Goal: Answer question/provide support

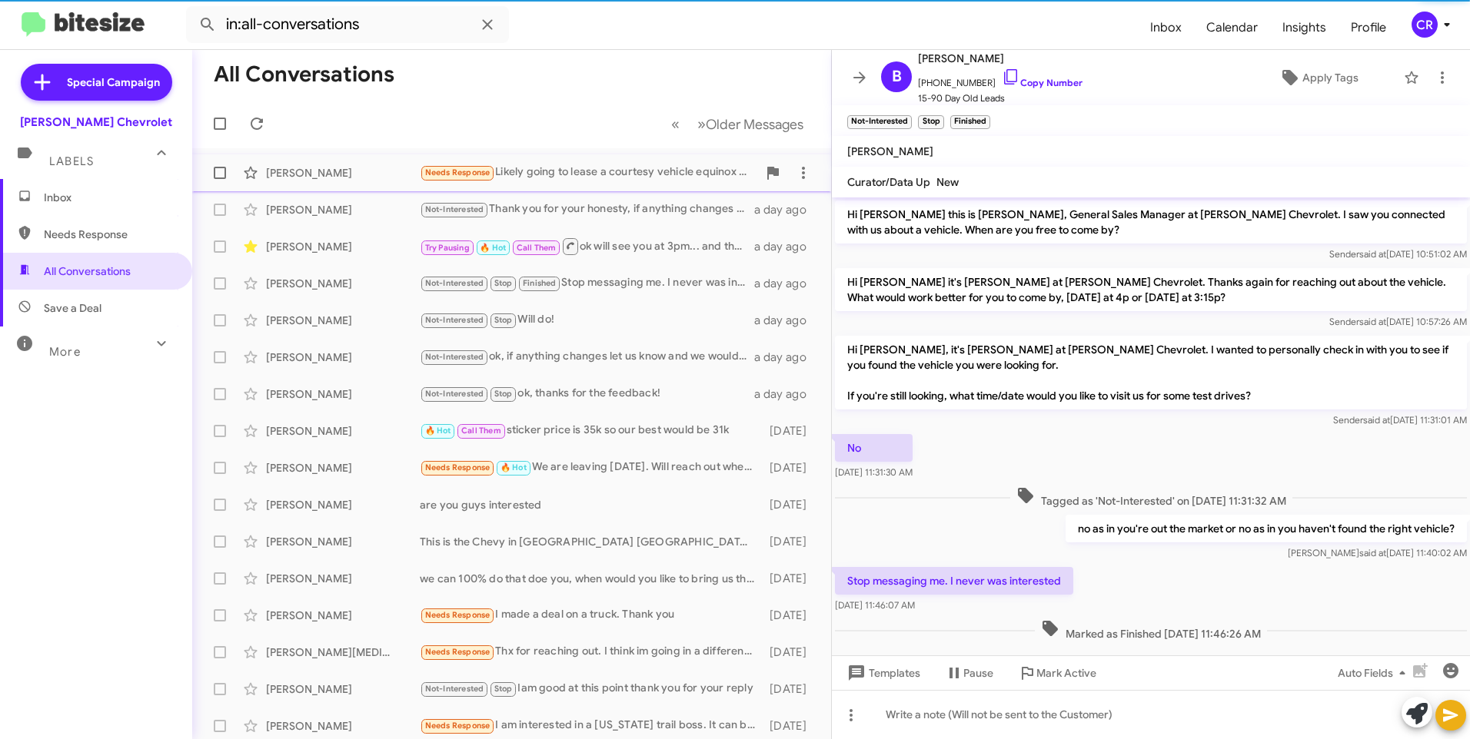
scroll to position [20, 0]
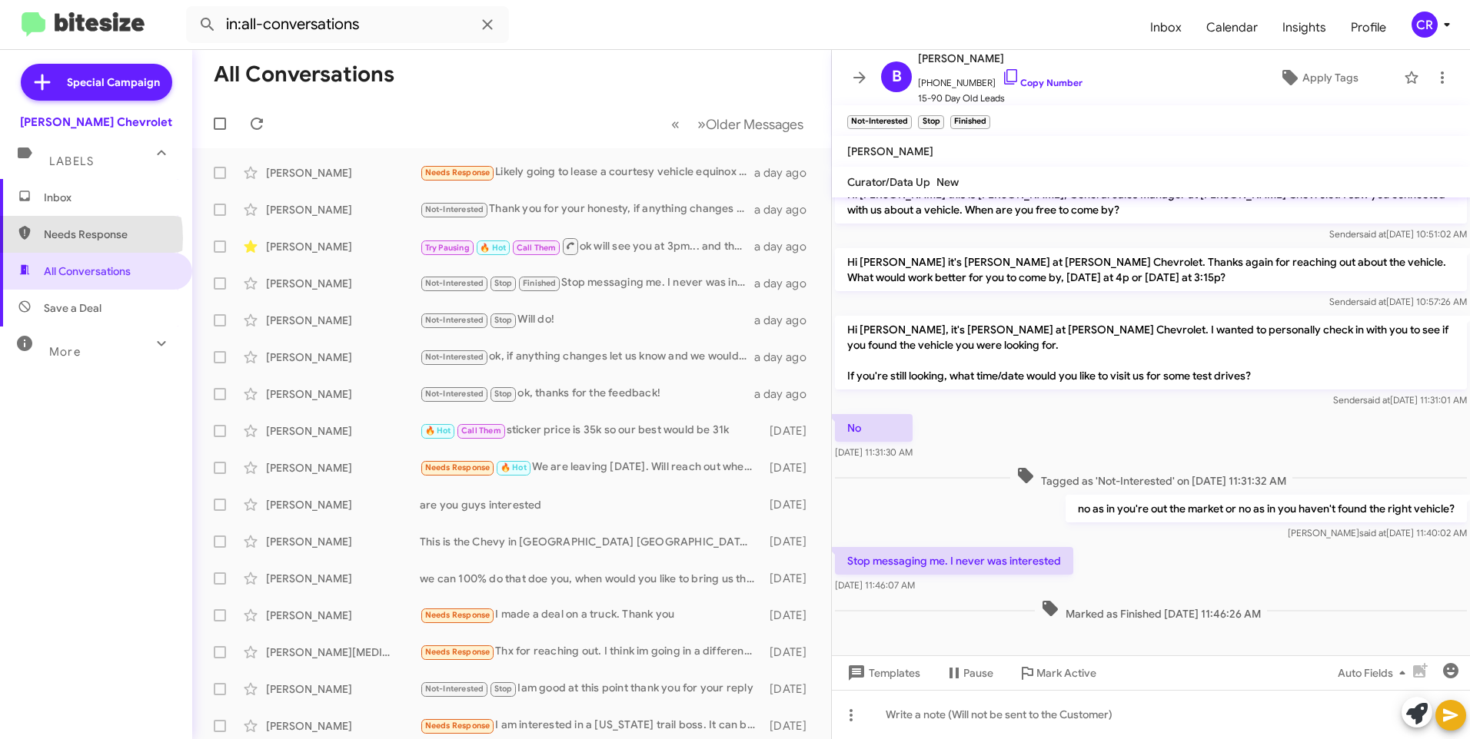
click at [58, 238] on span "Needs Response" at bounding box center [109, 234] width 131 height 15
type input "in:needs-response"
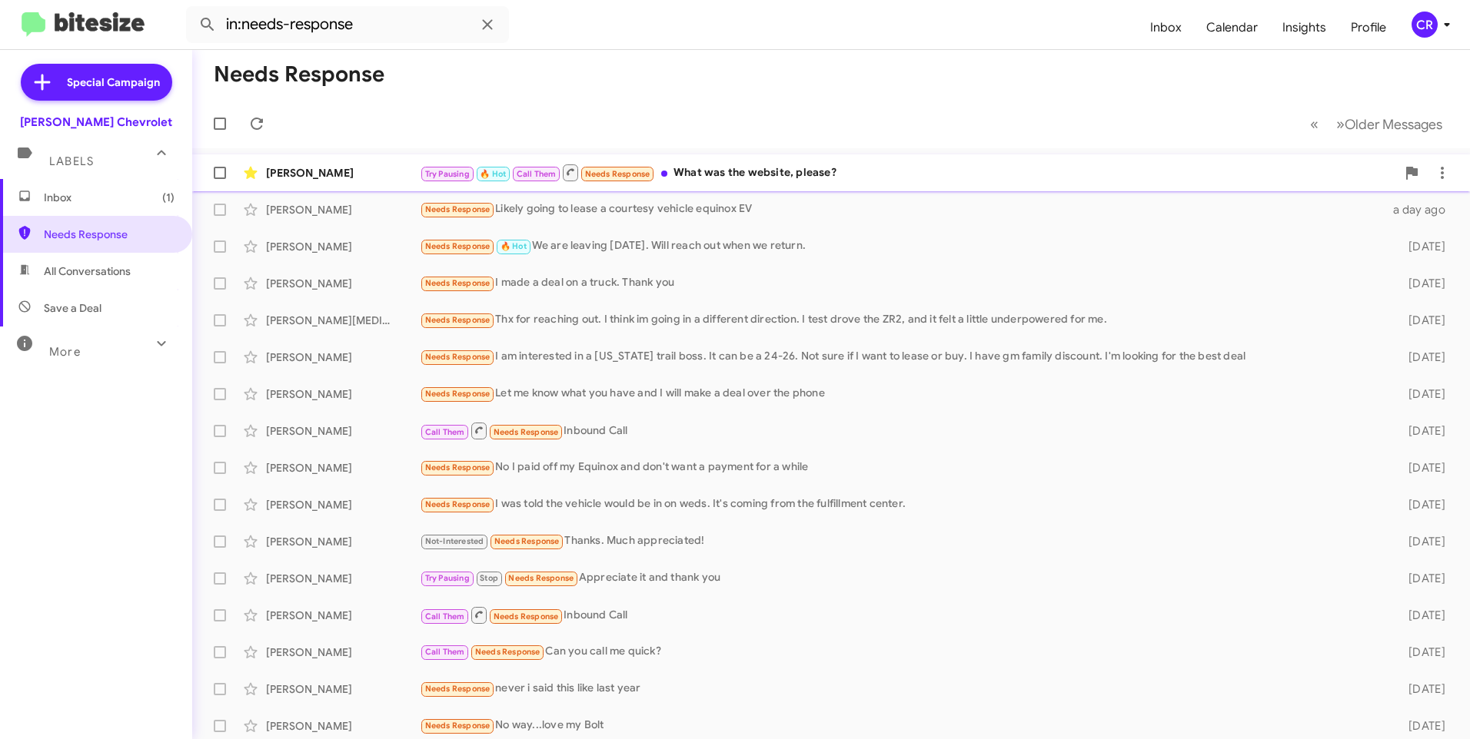
click at [729, 169] on div "Try Pausing 🔥 Hot Call Them Needs Response What was the website, please?" at bounding box center [908, 172] width 976 height 19
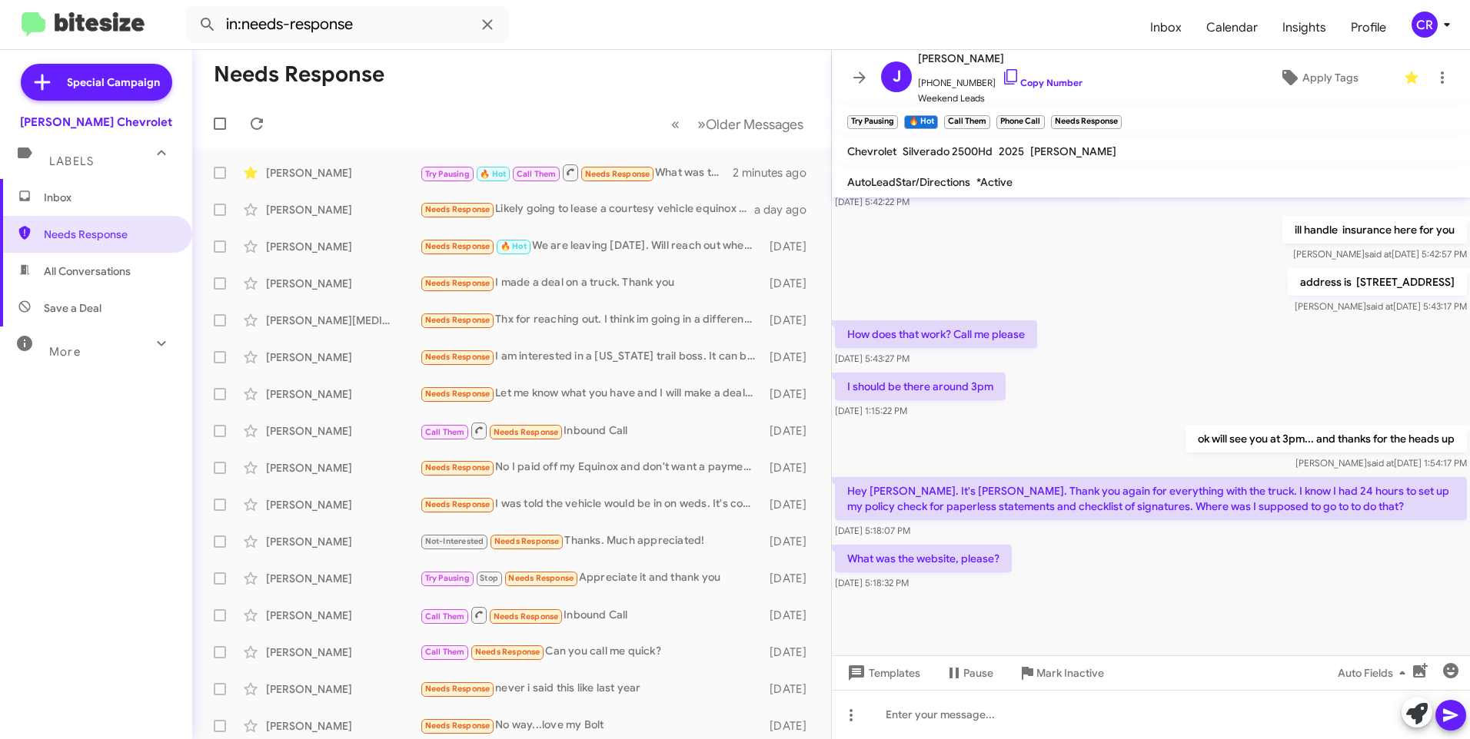
scroll to position [695, 0]
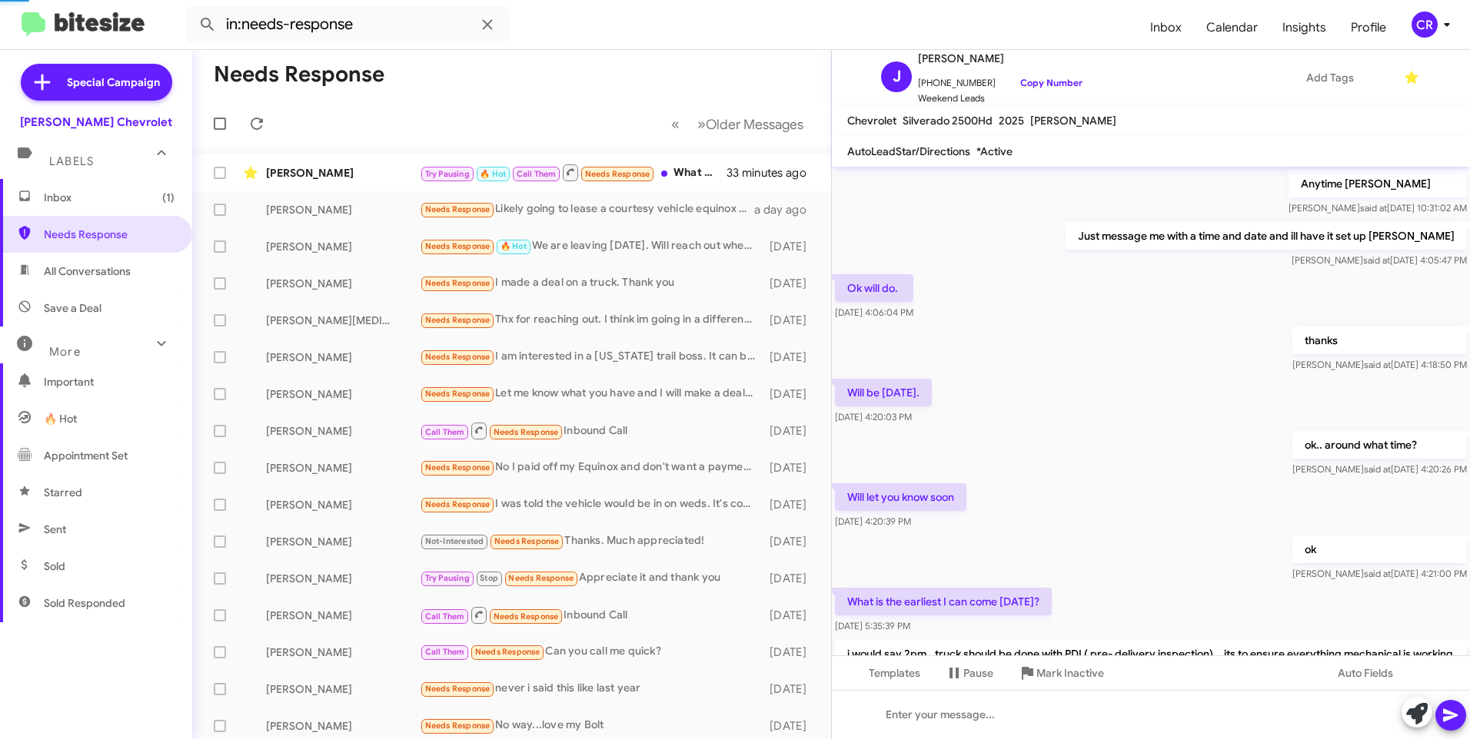
scroll to position [695, 0]
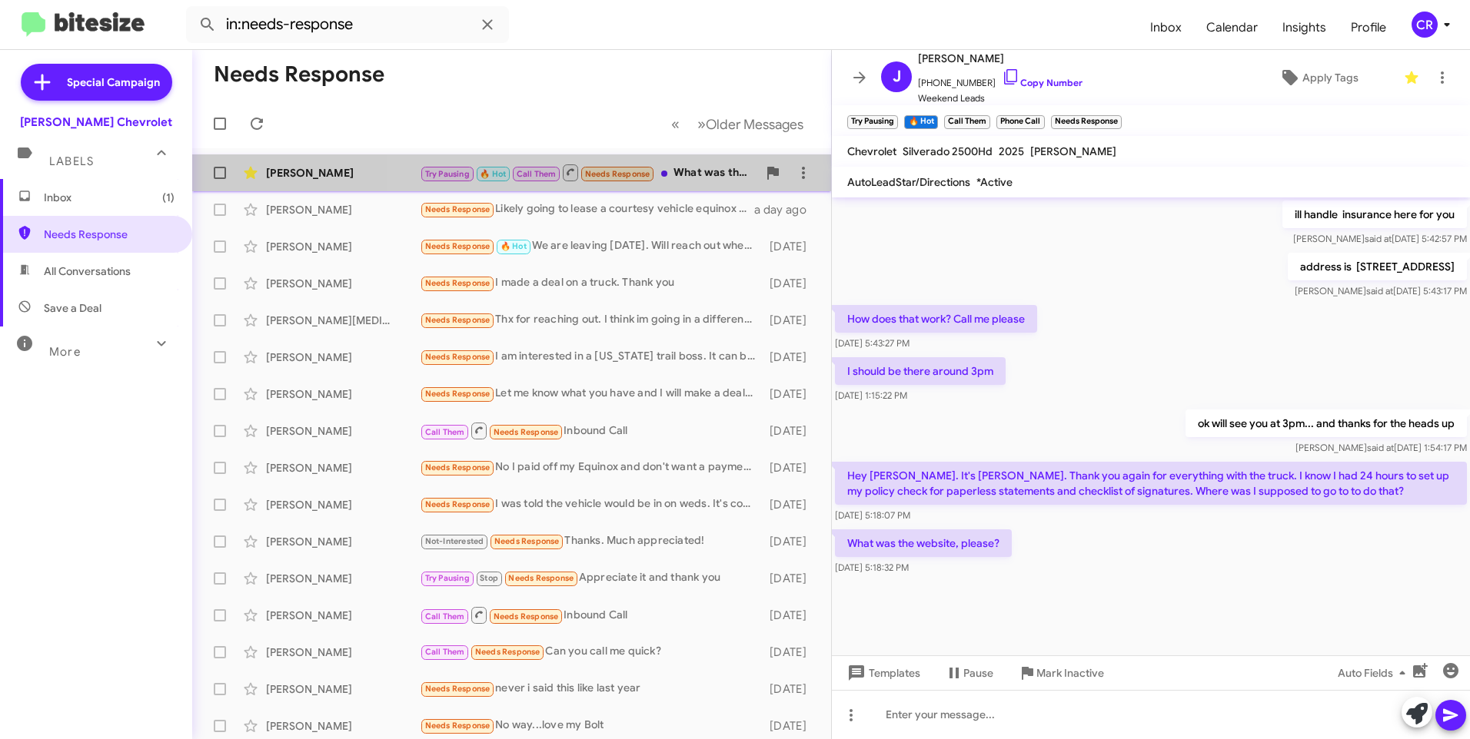
click at [690, 167] on div "Try Pausing 🔥 Hot Call Them Needs Response What was the website, please?" at bounding box center [588, 172] width 337 height 19
